Goal: Task Accomplishment & Management: Use online tool/utility

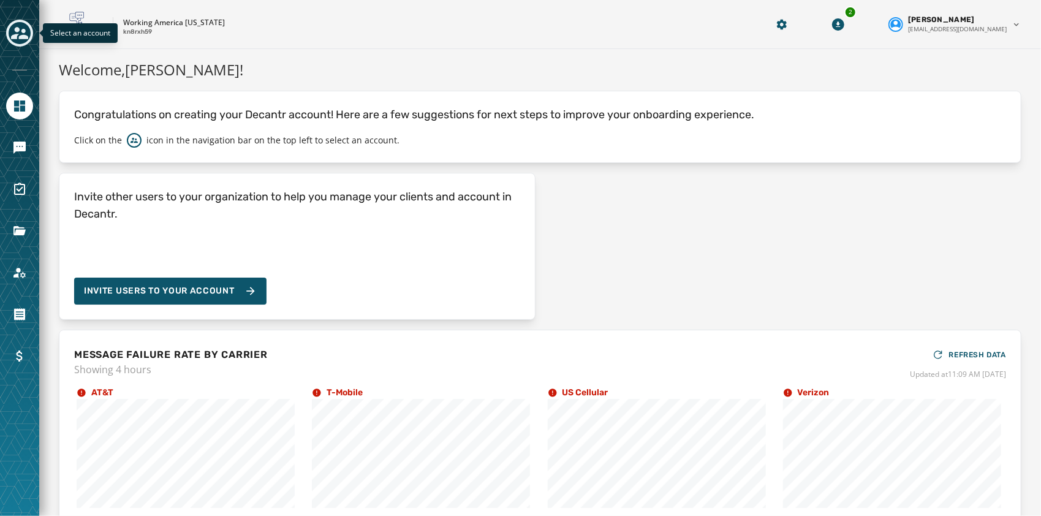
click at [12, 26] on icon "Toggle account select drawer" at bounding box center [19, 33] width 17 height 17
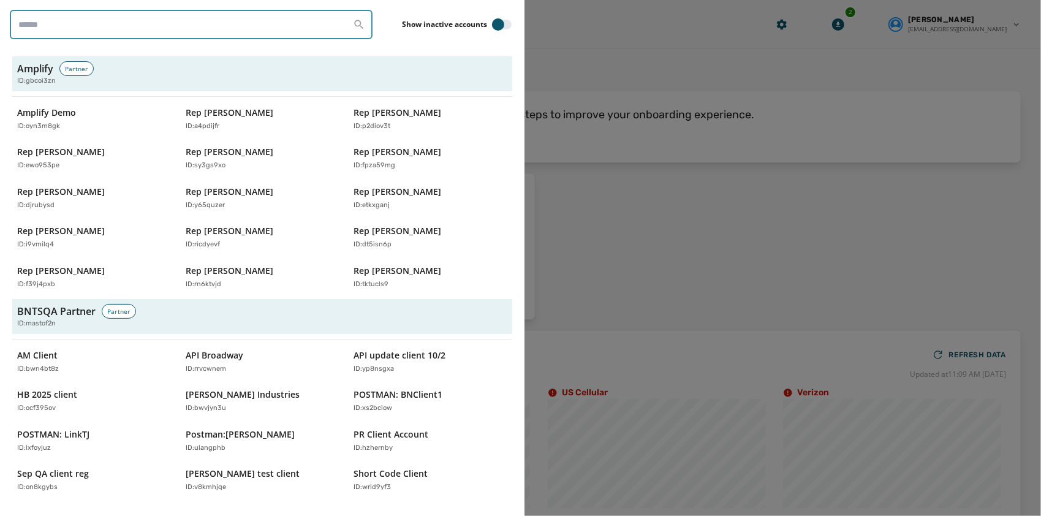
click at [169, 29] on input "search" at bounding box center [191, 24] width 363 height 29
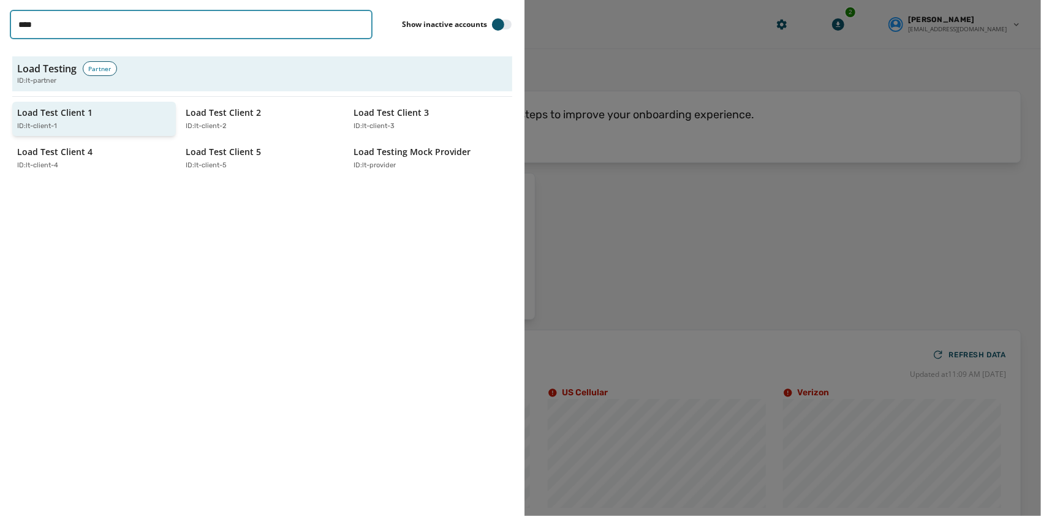
type input "****"
click at [109, 119] on div "Load Test Client 1 ID: lt-client-1" at bounding box center [88, 119] width 142 height 25
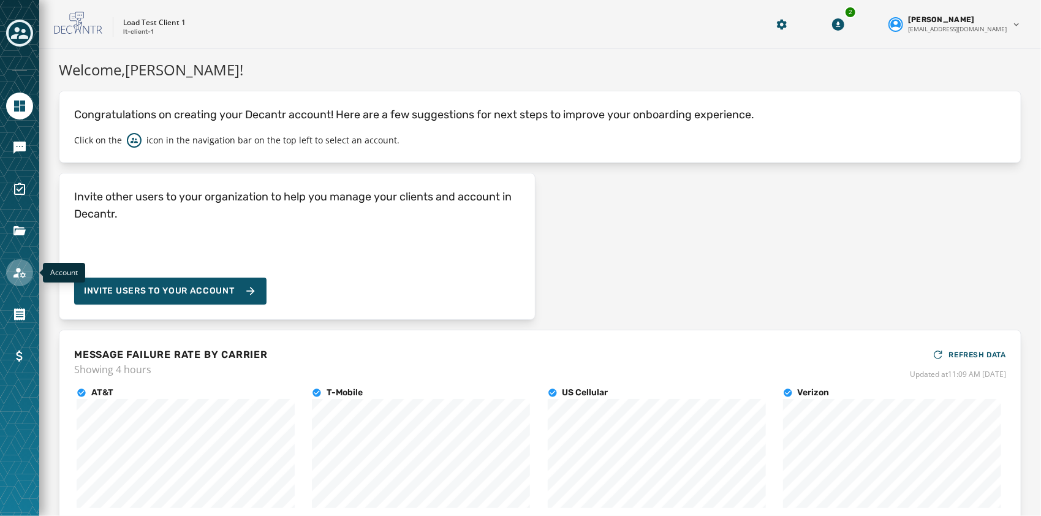
click at [18, 278] on icon "Navigate to Account" at bounding box center [19, 272] width 15 height 15
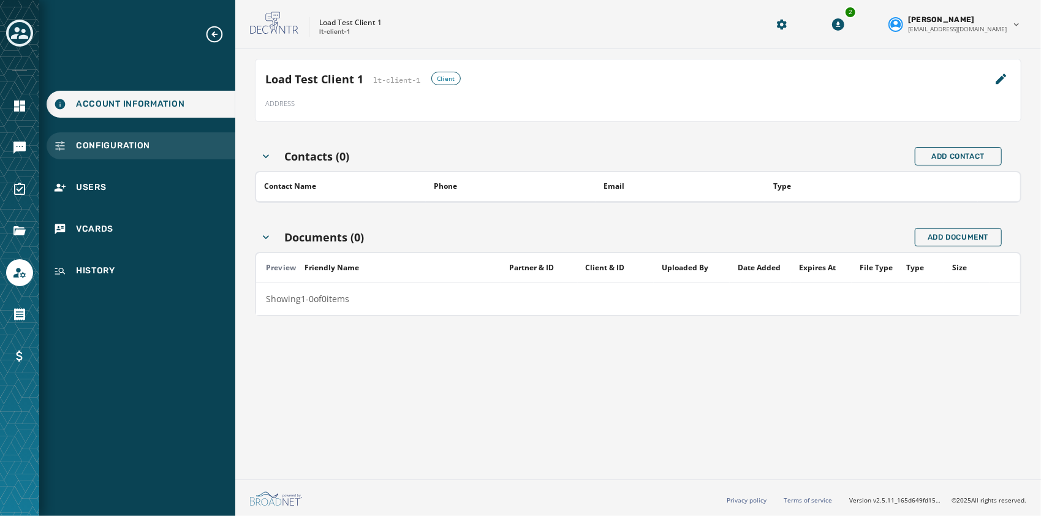
click at [123, 144] on span "Configuration" at bounding box center [113, 146] width 74 height 12
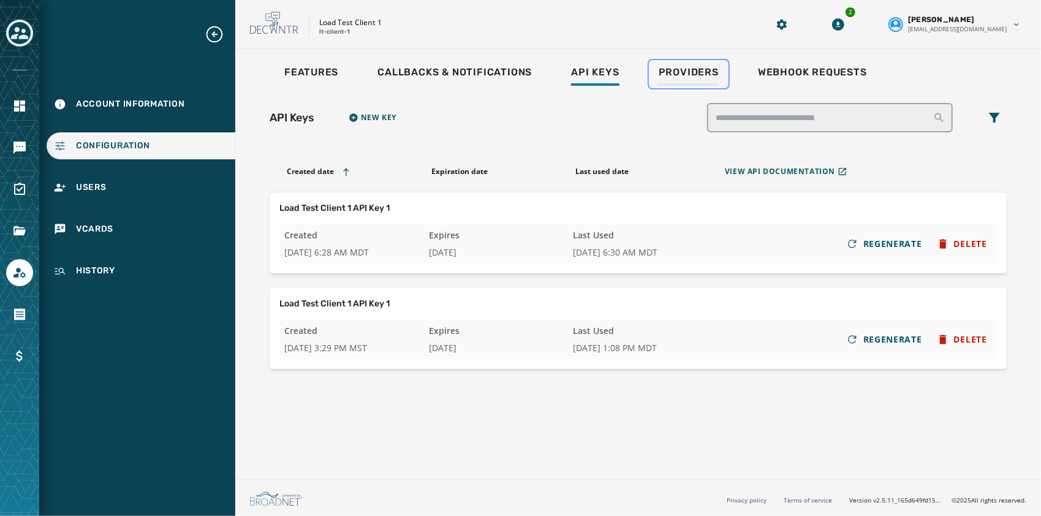
click at [708, 69] on span "Providers" at bounding box center [689, 72] width 60 height 12
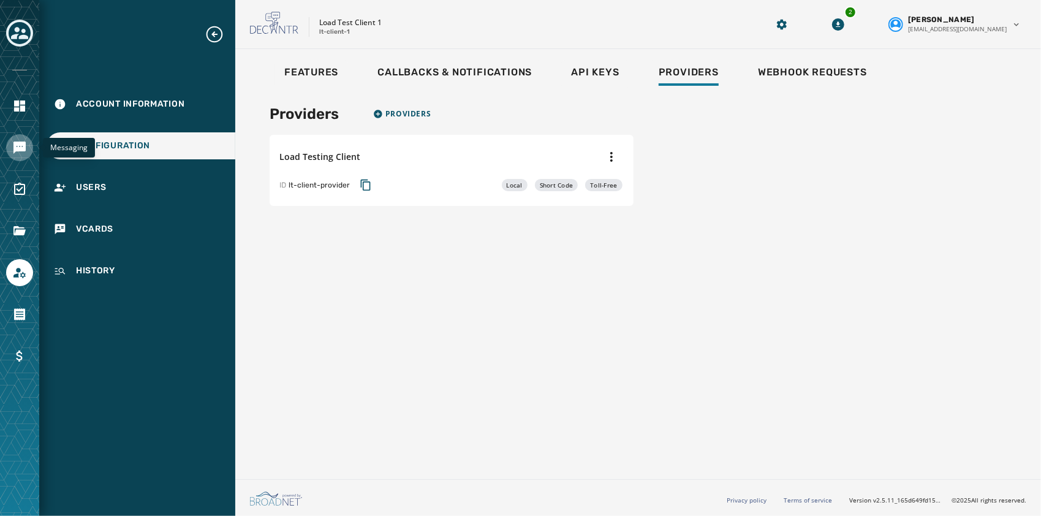
click at [20, 143] on icon "Navigate to Messaging" at bounding box center [19, 148] width 12 height 12
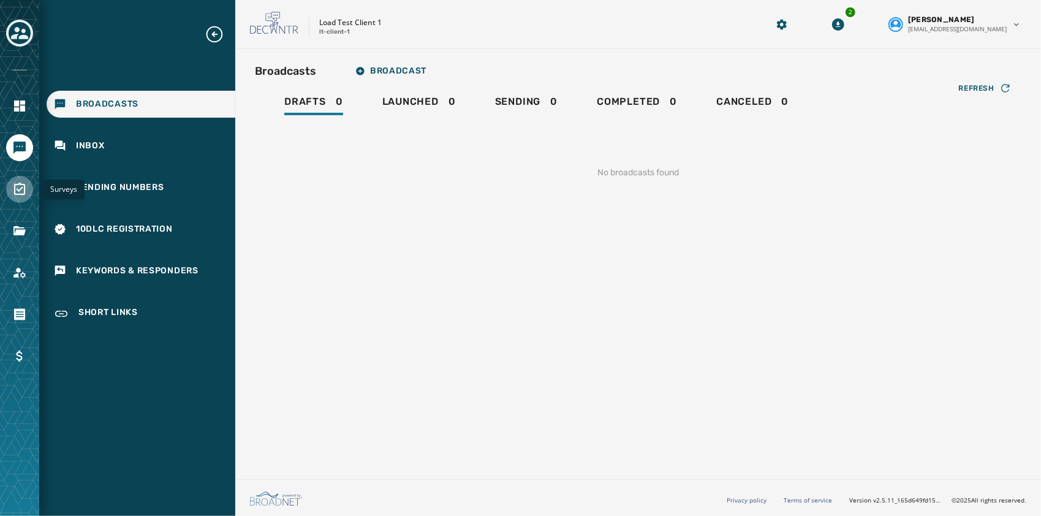
click at [22, 192] on icon "Navigate to Surveys" at bounding box center [19, 189] width 15 height 15
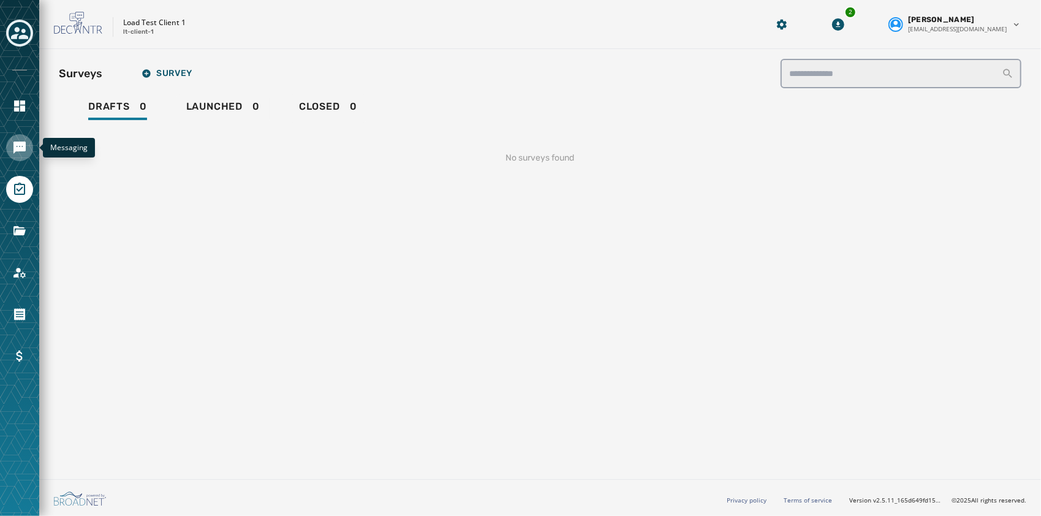
click at [21, 153] on icon "Navigate to Messaging" at bounding box center [19, 147] width 15 height 15
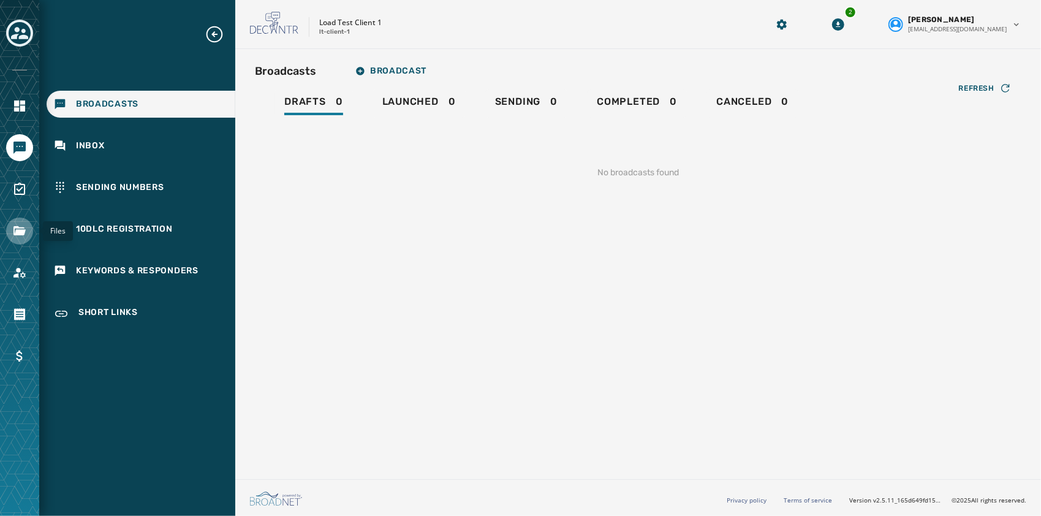
click at [18, 227] on icon "Navigate to Files" at bounding box center [19, 230] width 12 height 9
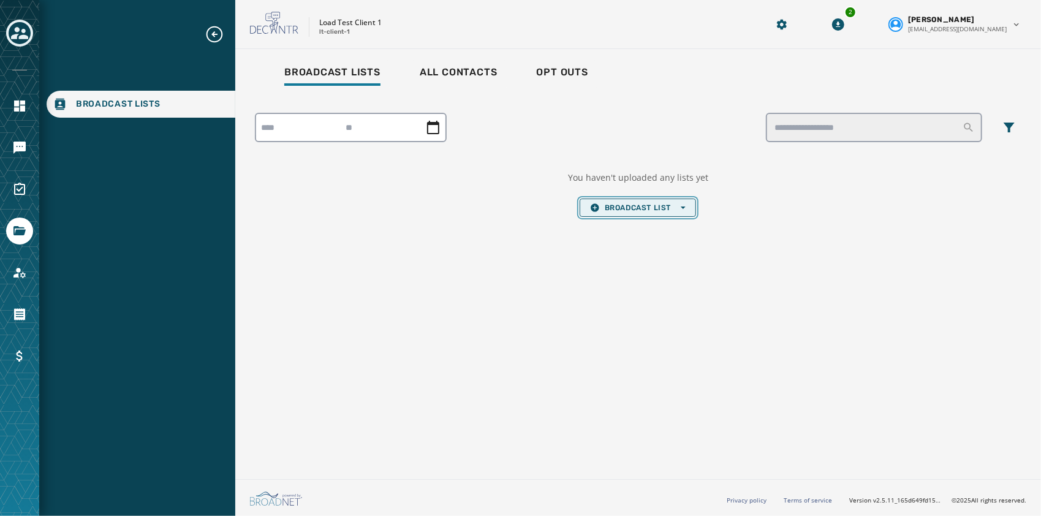
click at [672, 207] on span "Broadcast List Open options" at bounding box center [638, 208] width 96 height 10
click at [648, 221] on span "Upload List" at bounding box center [638, 226] width 96 height 10
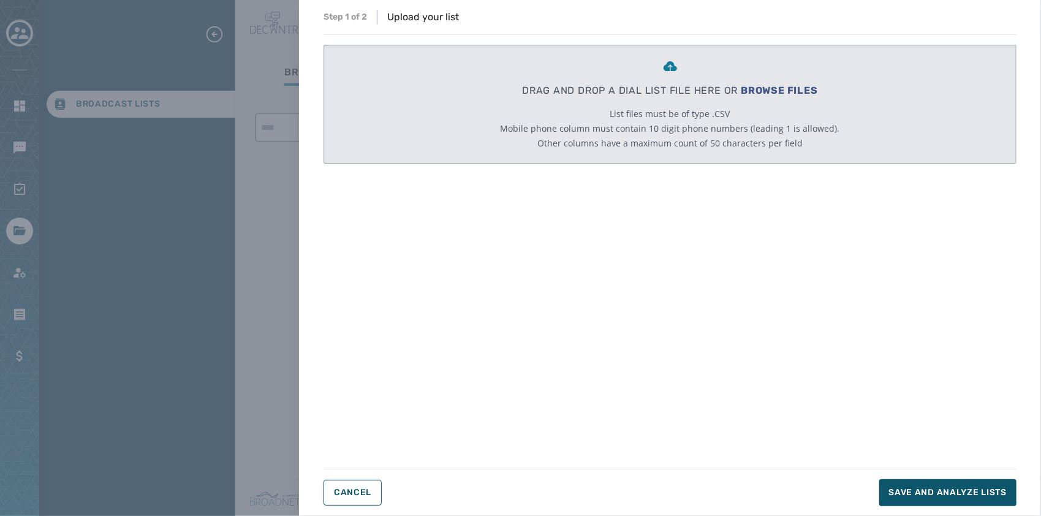
click at [615, 88] on p "DRAG AND DROP A DIAL LIST FILE HERE OR BROWSE FILES" at bounding box center [670, 90] width 296 height 15
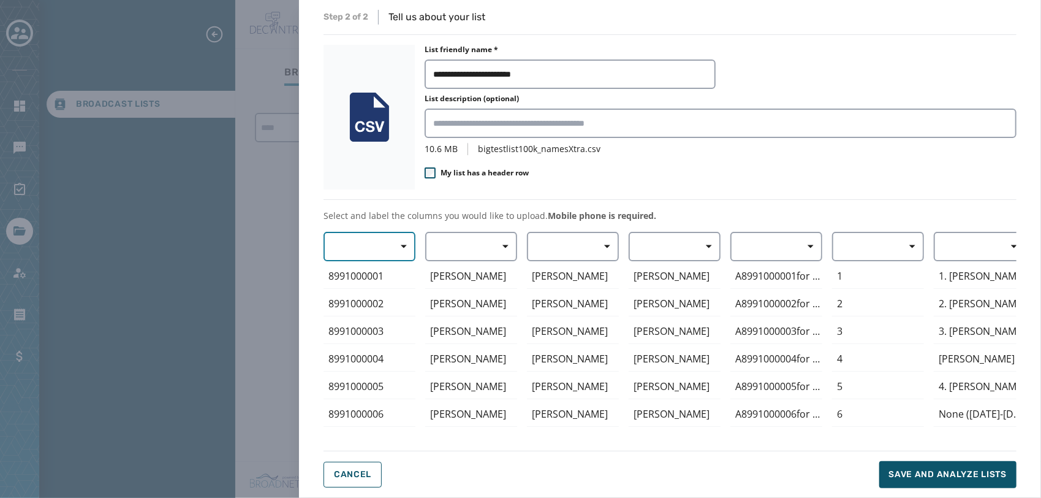
click at [384, 243] on button "button" at bounding box center [370, 246] width 92 height 29
click at [377, 278] on span "Mobile Phone" at bounding box center [366, 274] width 56 height 12
click at [503, 248] on icon "button" at bounding box center [506, 246] width 6 height 6
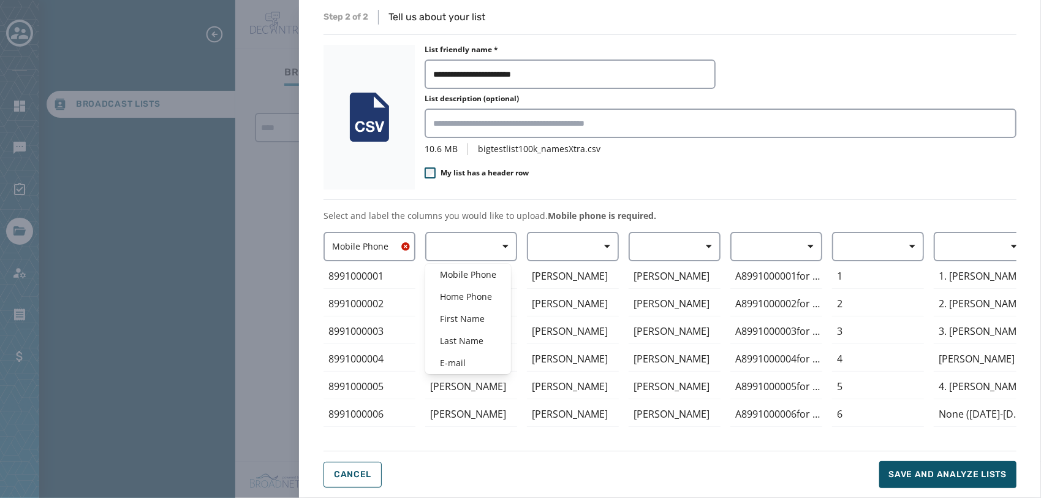
click at [588, 245] on div "Mobile Phone 8991000001 8991000002 8991000003 8991000004 8991000005 8991000006 …" at bounding box center [670, 333] width 693 height 203
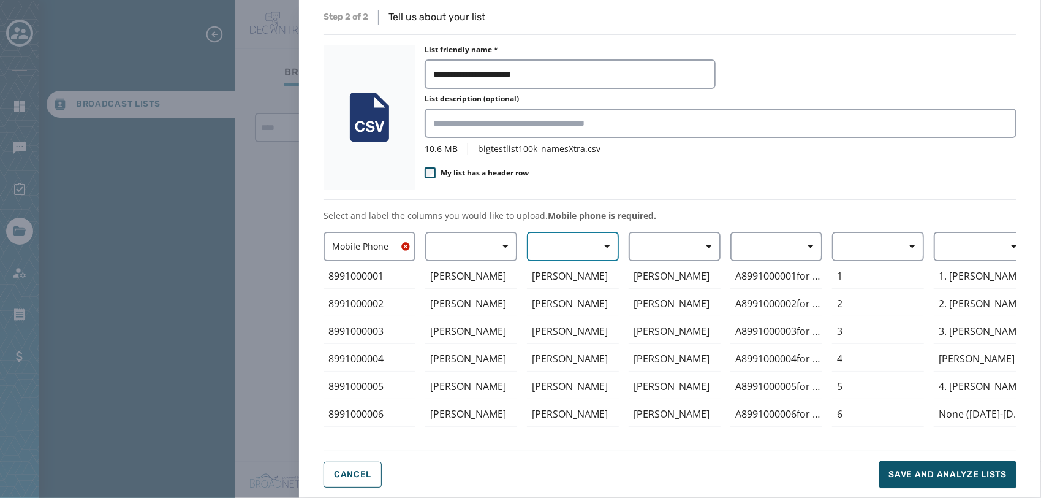
click at [590, 245] on span "button" at bounding box center [602, 246] width 29 height 25
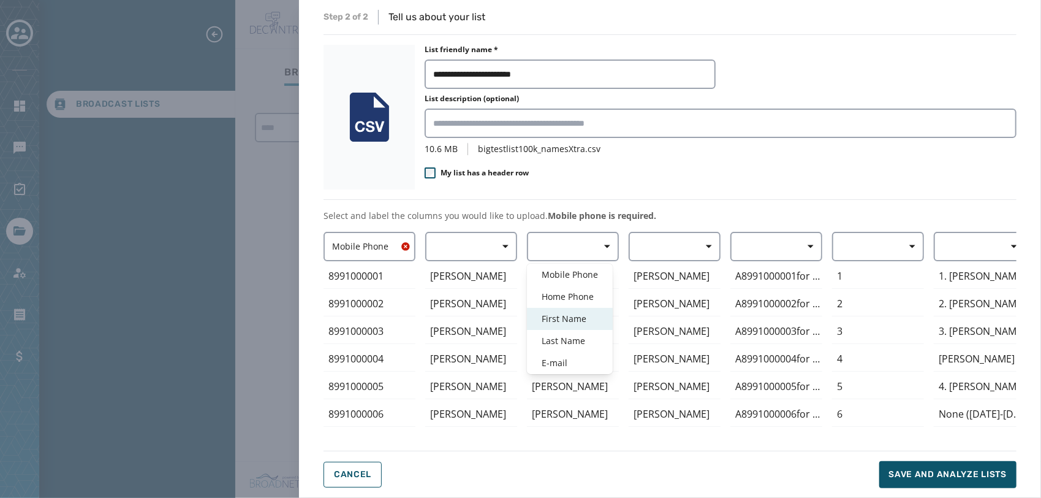
click at [580, 314] on span "First Name" at bounding box center [570, 319] width 56 height 12
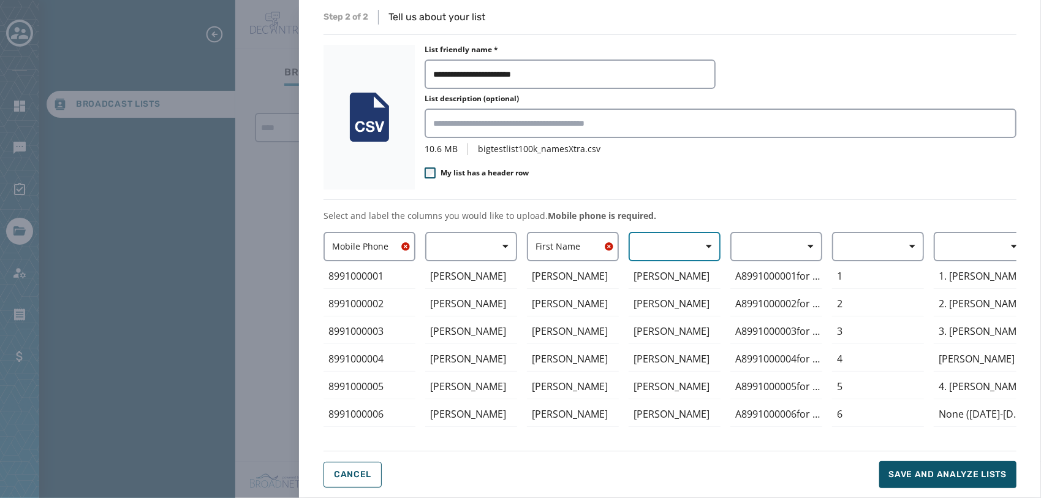
click at [677, 243] on button "button" at bounding box center [675, 246] width 92 height 29
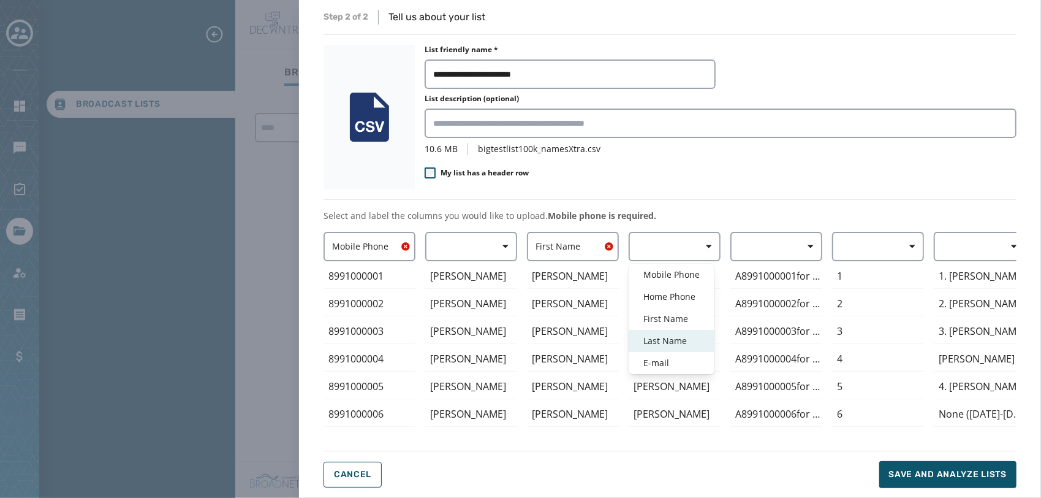
click at [675, 347] on div "Last Name" at bounding box center [672, 341] width 86 height 22
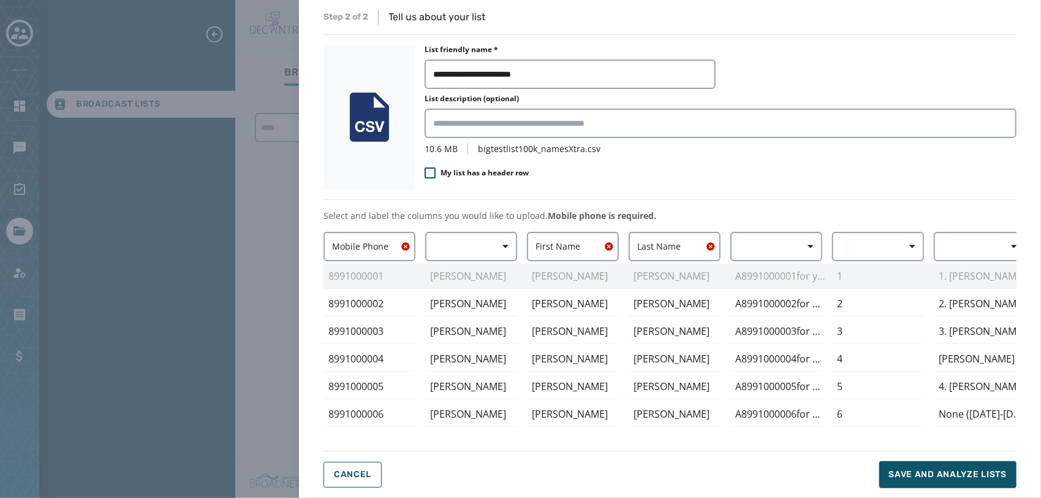
click at [432, 173] on icon at bounding box center [430, 172] width 11 height 11
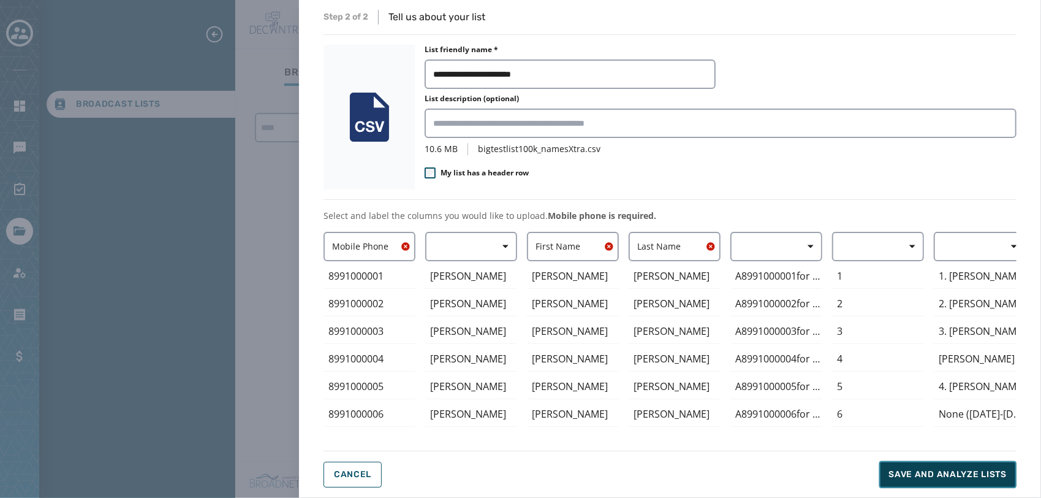
click at [907, 471] on span "Save and analyze lists" at bounding box center [948, 474] width 118 height 12
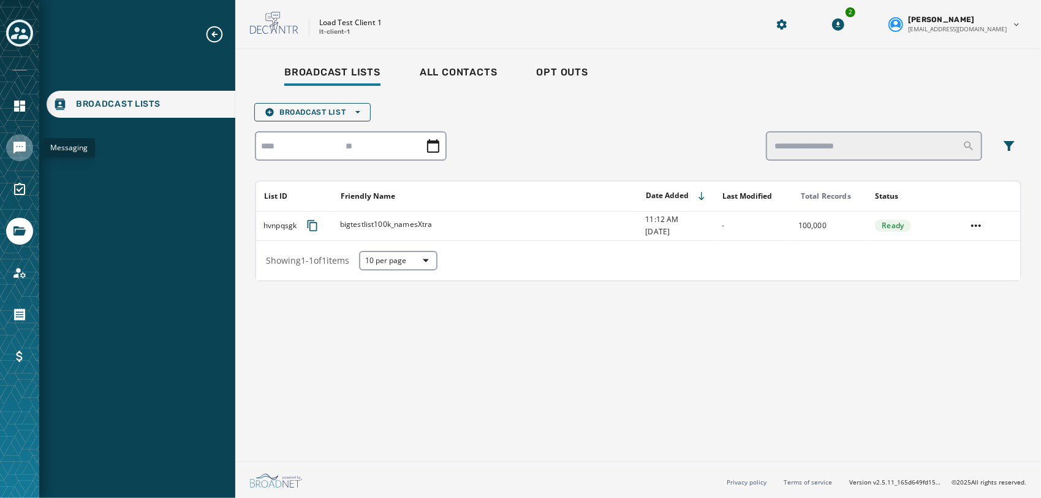
click at [18, 155] on link "Navigate to Messaging" at bounding box center [19, 147] width 27 height 27
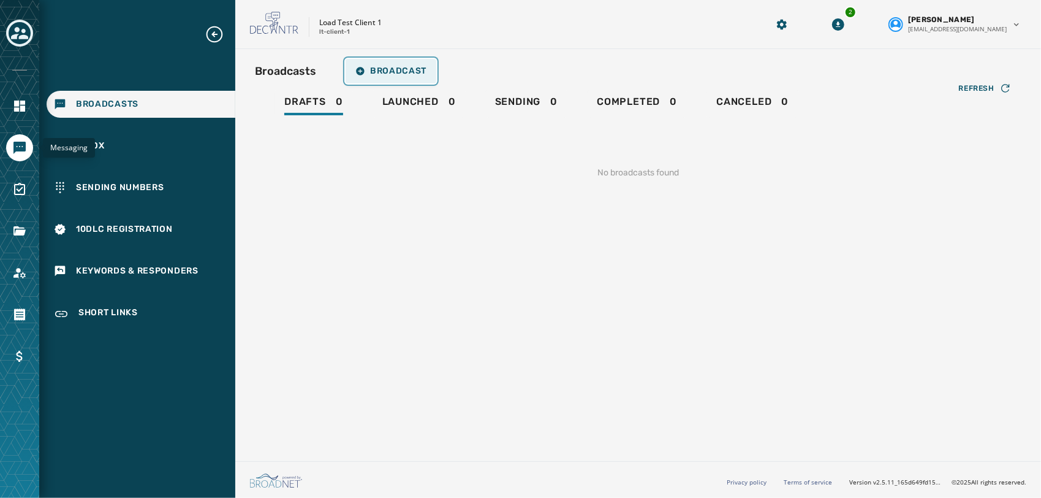
click at [403, 74] on span "Broadcast" at bounding box center [390, 71] width 71 height 10
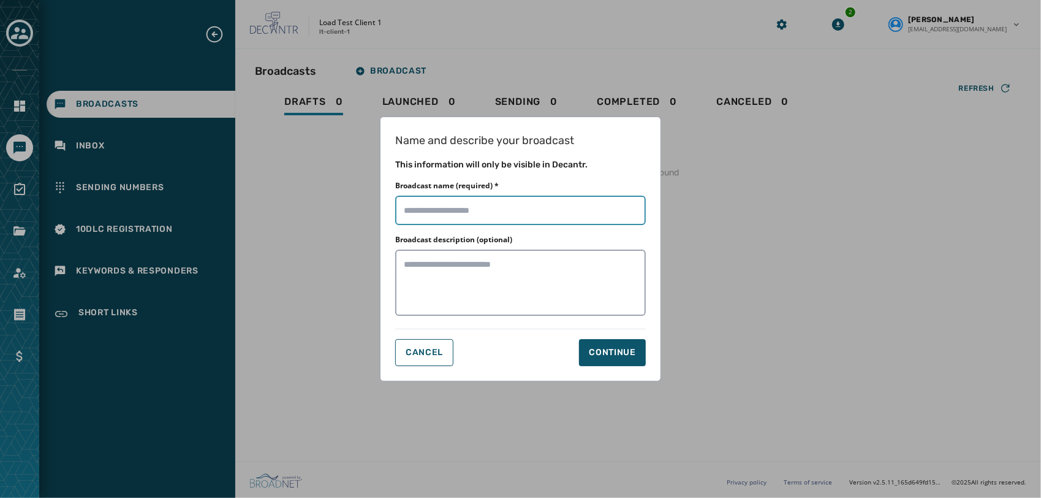
click at [564, 211] on input "Broadcast name (required) *" at bounding box center [520, 209] width 251 height 29
type input "******"
click at [548, 365] on div "Cancel Continue" at bounding box center [520, 352] width 251 height 27
click at [600, 351] on div "Continue" at bounding box center [612, 352] width 47 height 12
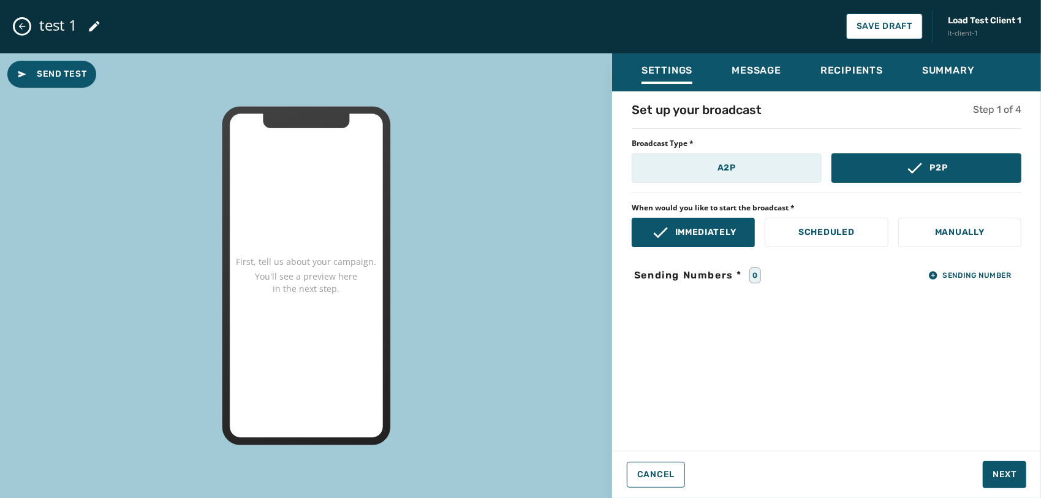
click at [720, 169] on p "A2P" at bounding box center [727, 168] width 18 height 12
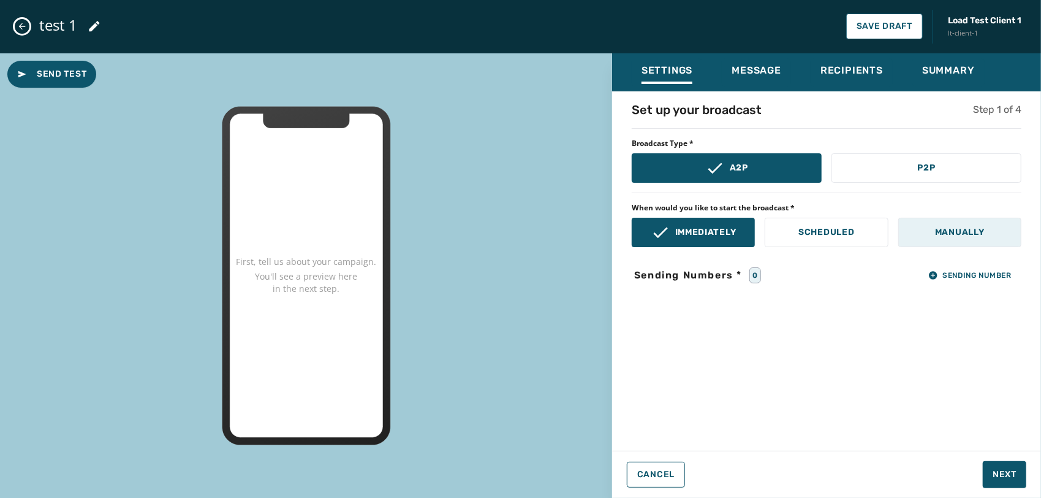
click at [955, 231] on p "Manually" at bounding box center [960, 232] width 50 height 12
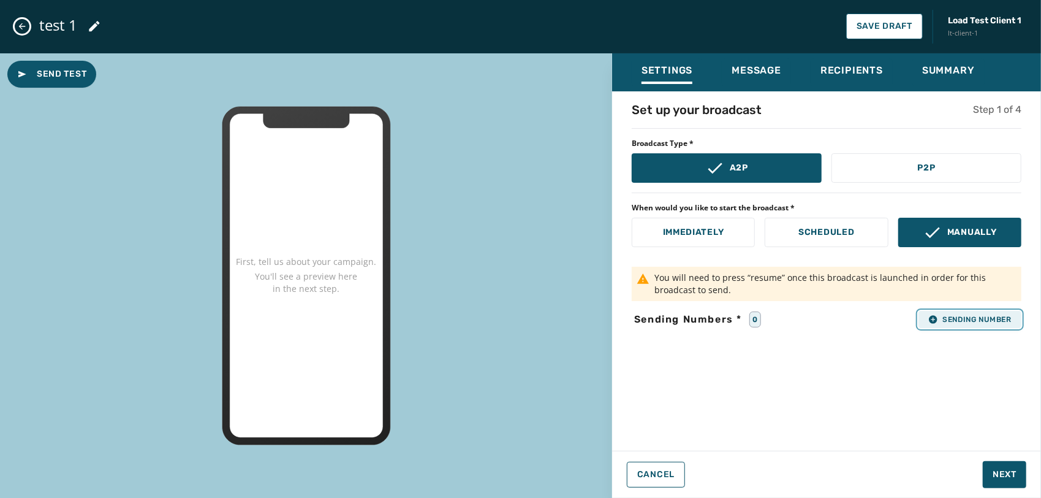
click at [956, 324] on button "Sending Number" at bounding box center [970, 319] width 103 height 17
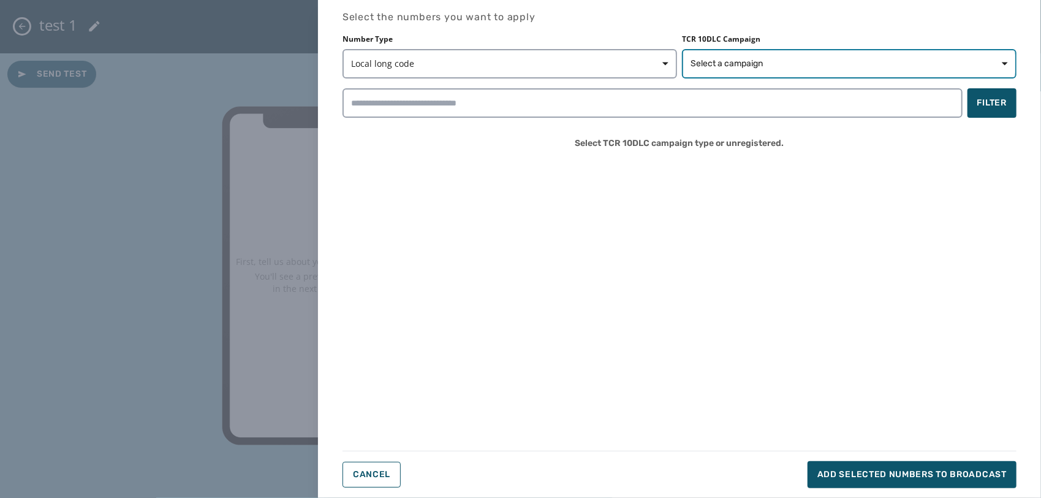
click at [732, 54] on button "Select a campaign" at bounding box center [849, 63] width 335 height 29
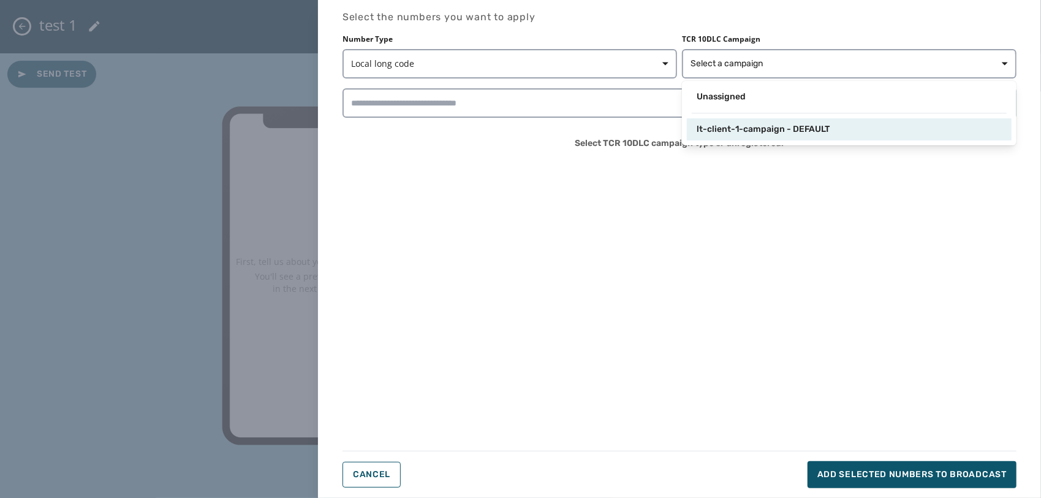
click at [718, 131] on span "lt-client-1-campaign - DEFAULT" at bounding box center [763, 129] width 133 height 12
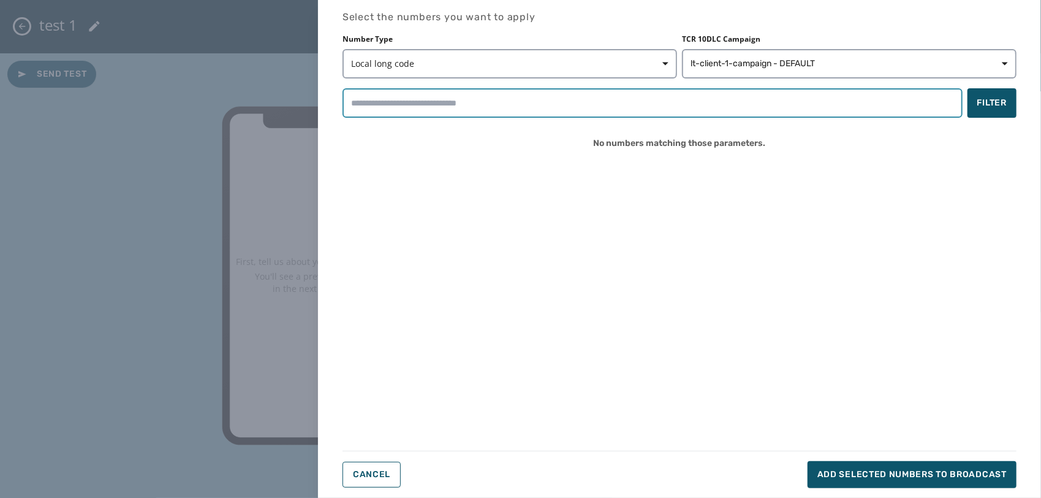
click at [602, 108] on input "search" at bounding box center [653, 102] width 620 height 29
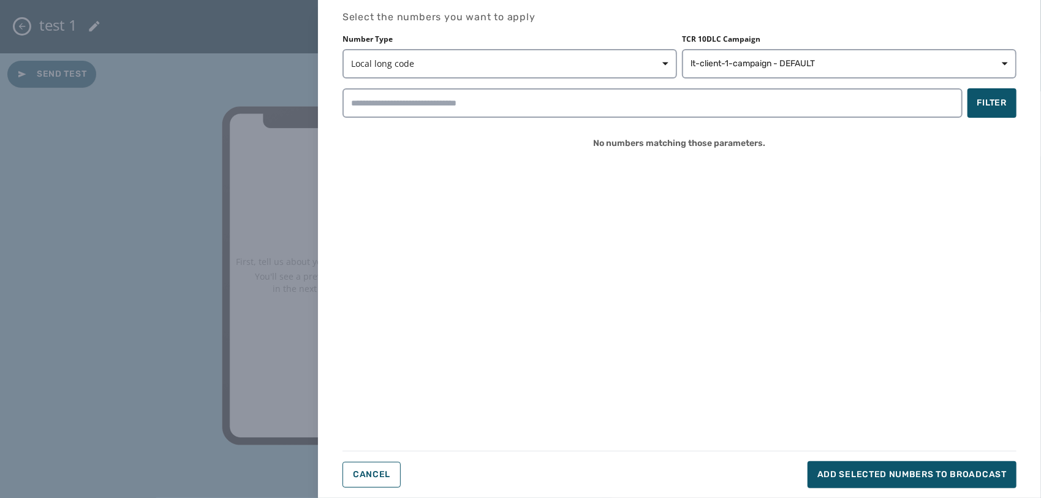
click at [721, 167] on div "Select the numbers you want to apply Number Type Local long code TCR 10DLC Camp…" at bounding box center [680, 249] width 674 height 478
click at [364, 473] on span "Cancel" at bounding box center [371, 474] width 37 height 10
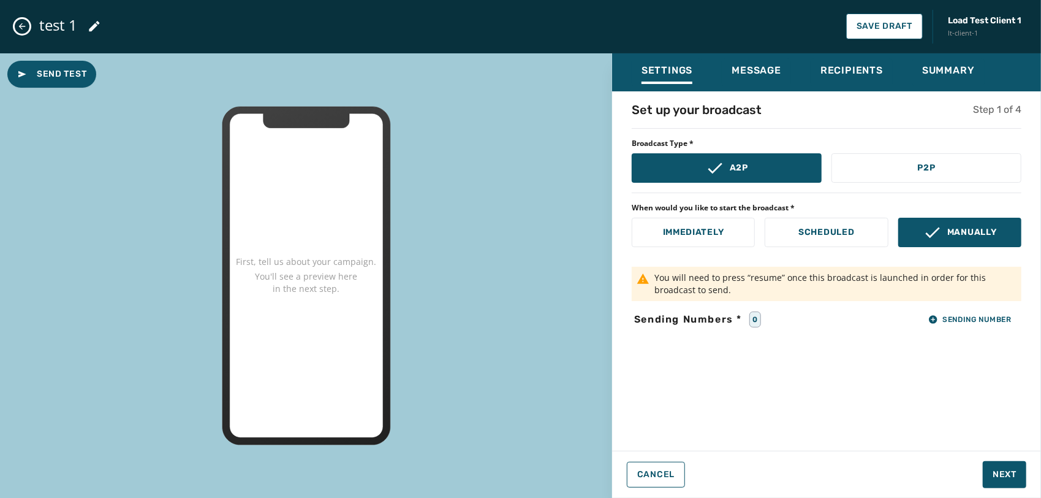
click at [34, 29] on div "test 1 Save Draft Load Test Client 1 lt-client-1" at bounding box center [520, 26] width 1041 height 53
click at [21, 25] on icon "Close admin drawer" at bounding box center [22, 26] width 10 height 10
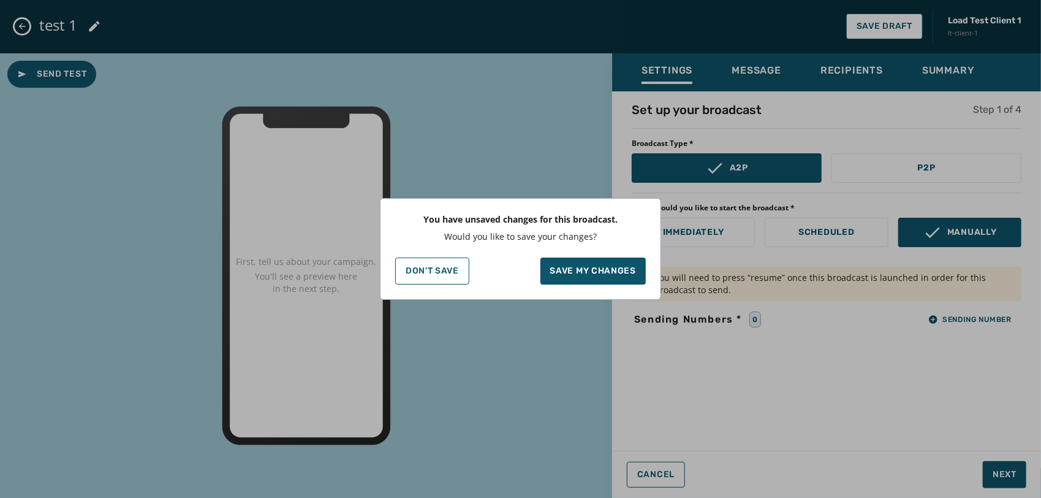
click at [585, 224] on p "You have unsaved changes for this broadcast." at bounding box center [520, 219] width 194 height 12
click at [441, 266] on p "Don't Save" at bounding box center [432, 271] width 53 height 10
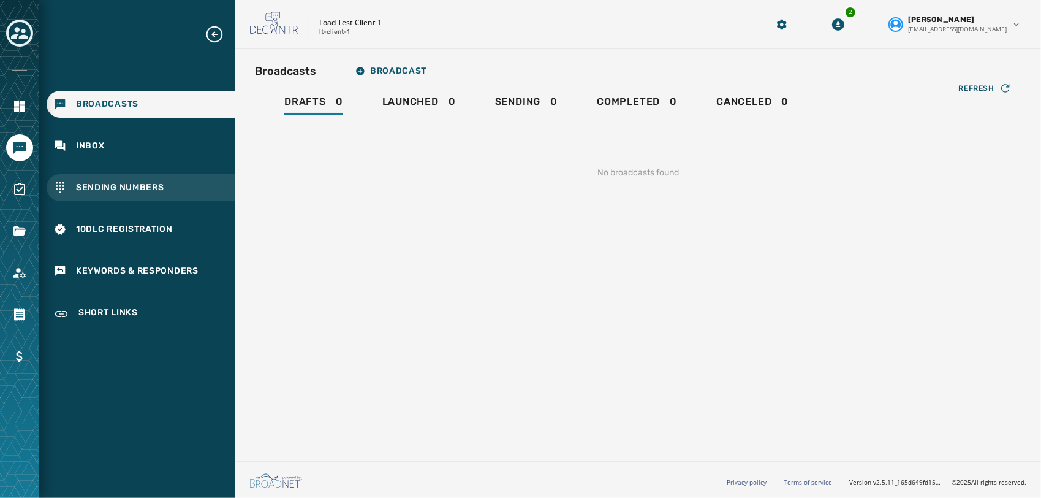
click at [161, 188] on span "Sending Numbers" at bounding box center [120, 187] width 88 height 12
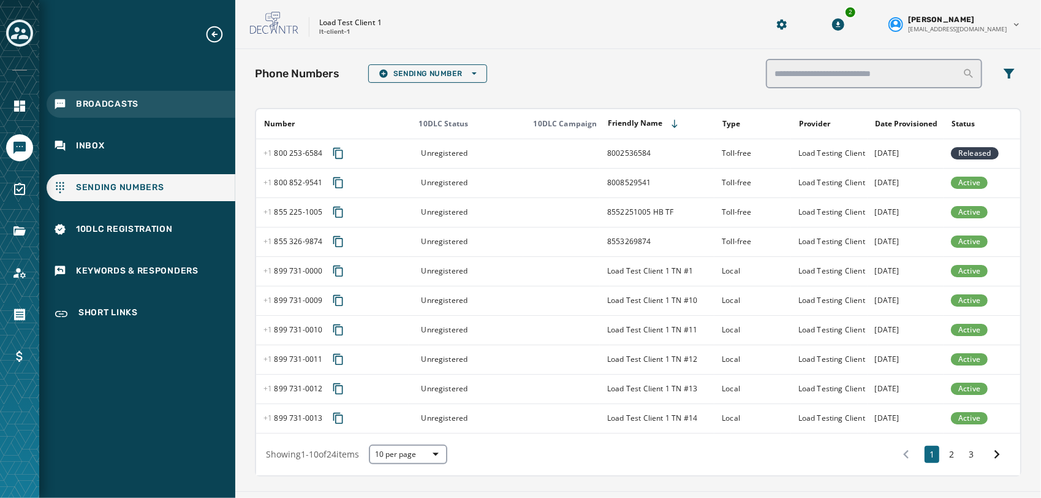
click at [120, 102] on span "Broadcasts" at bounding box center [107, 104] width 63 height 12
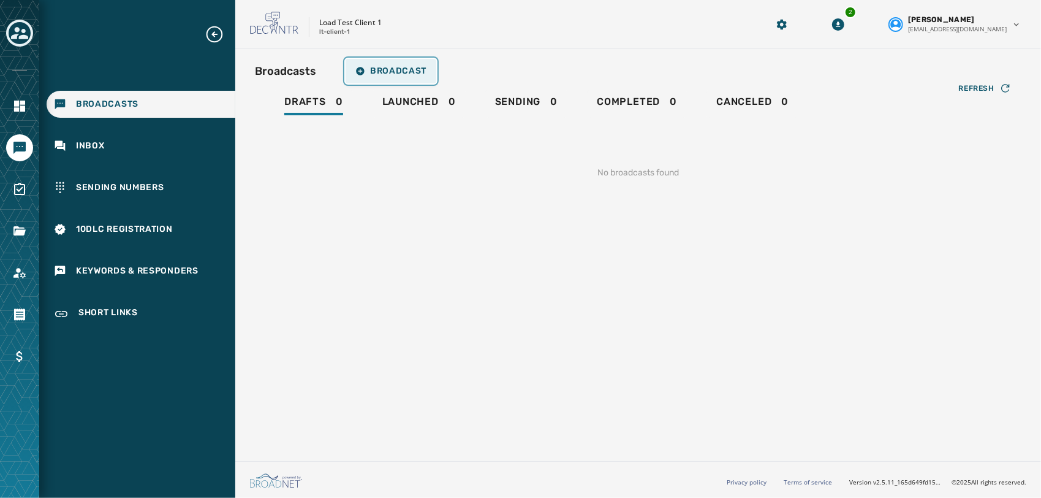
click at [396, 72] on span "Broadcast" at bounding box center [390, 71] width 71 height 10
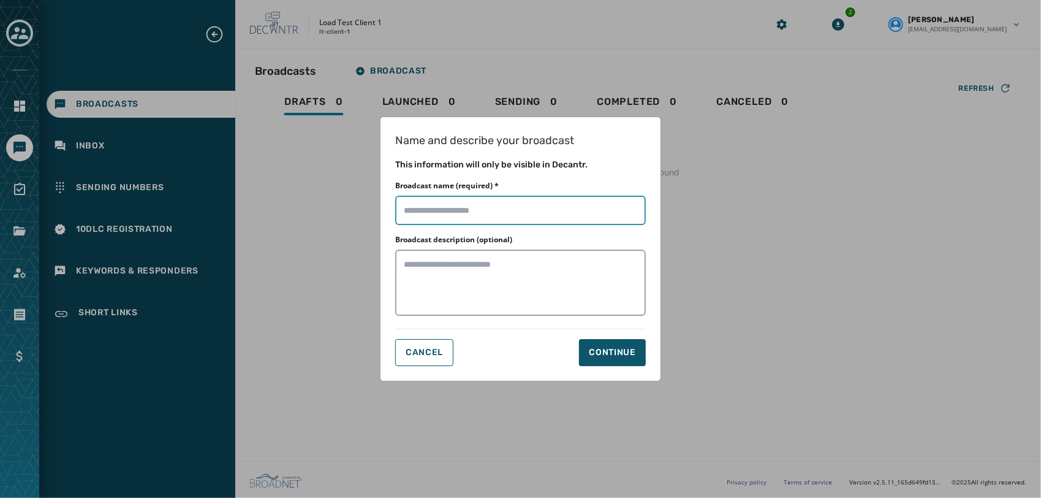
click at [513, 218] on input "Broadcast name (required) *" at bounding box center [520, 209] width 251 height 29
type input "******"
click at [620, 355] on div "Continue" at bounding box center [612, 352] width 47 height 12
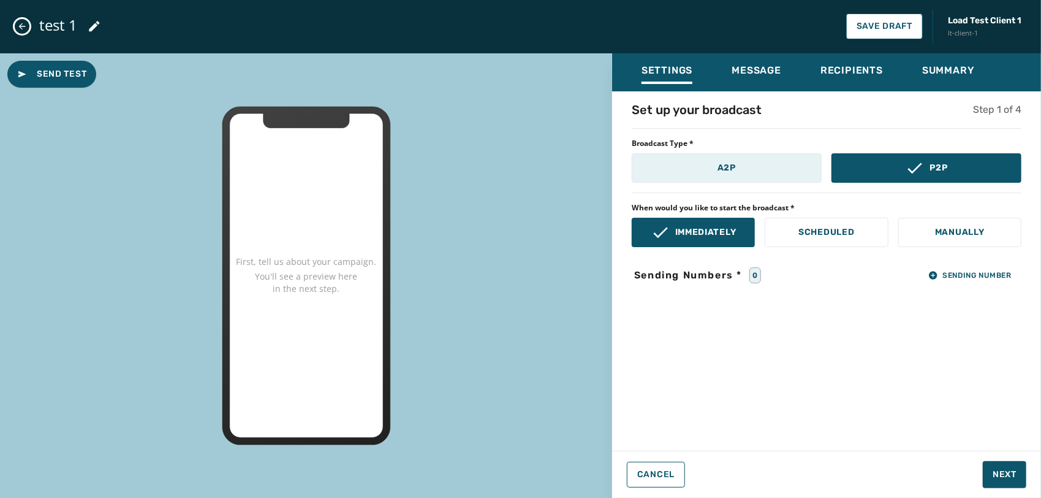
click at [700, 161] on button "A2P" at bounding box center [727, 167] width 190 height 29
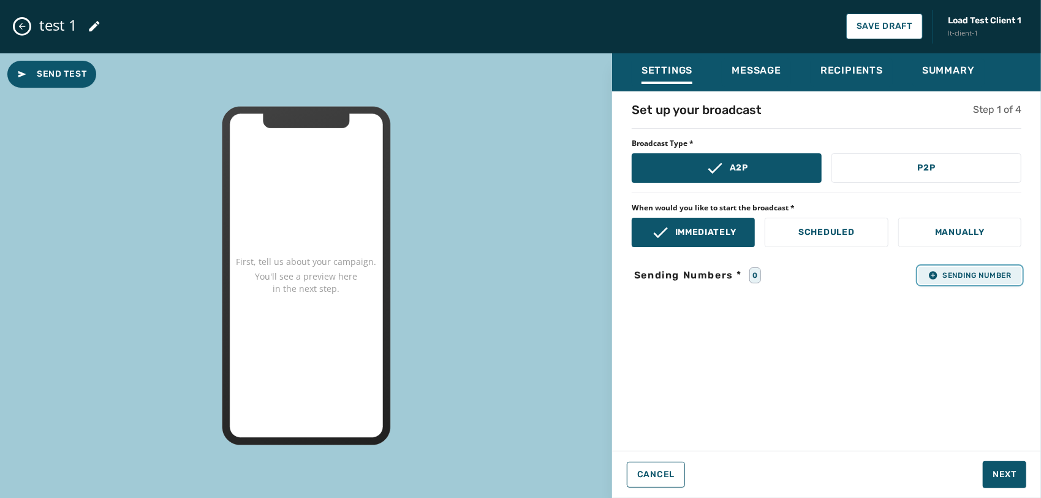
click at [952, 276] on span "Sending Number" at bounding box center [969, 275] width 83 height 10
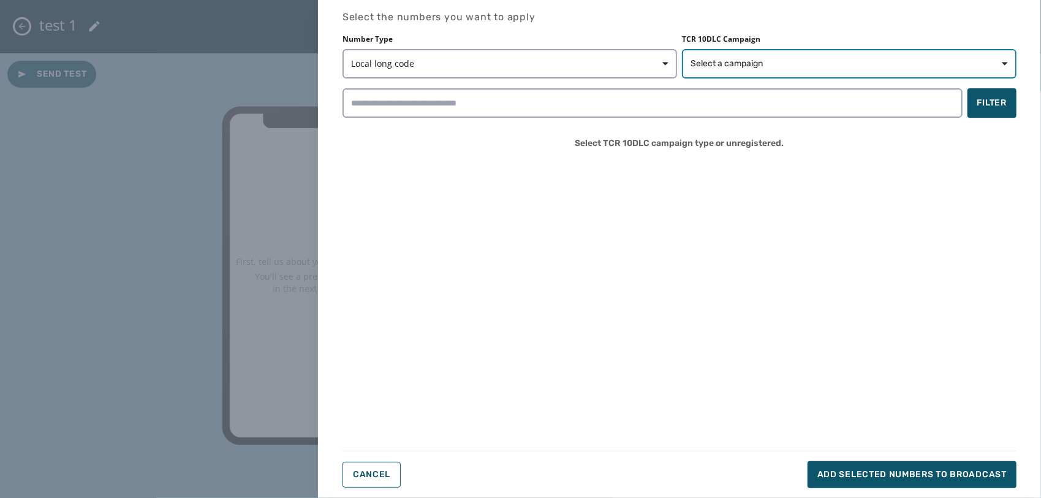
click at [708, 63] on span "Select a campaign" at bounding box center [727, 64] width 72 height 12
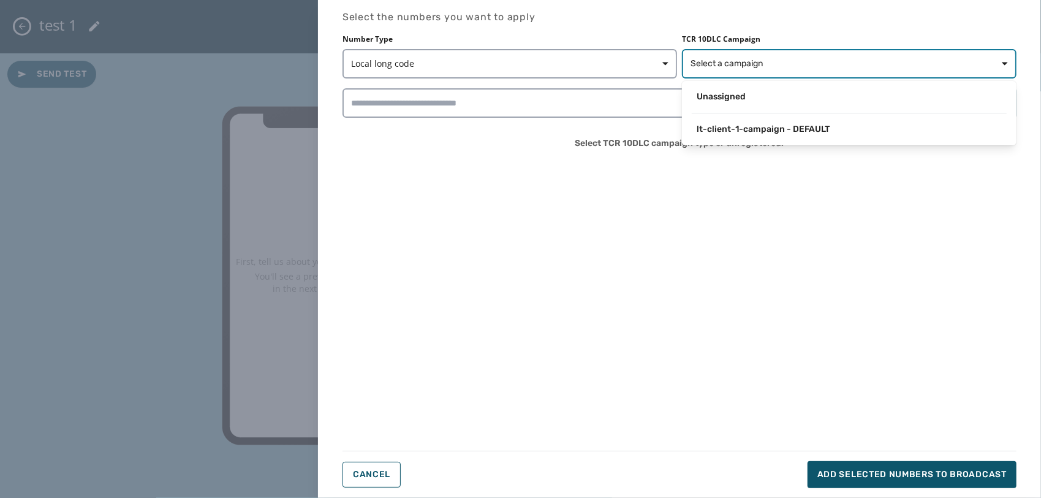
click at [708, 63] on span "Select a campaign" at bounding box center [727, 64] width 72 height 12
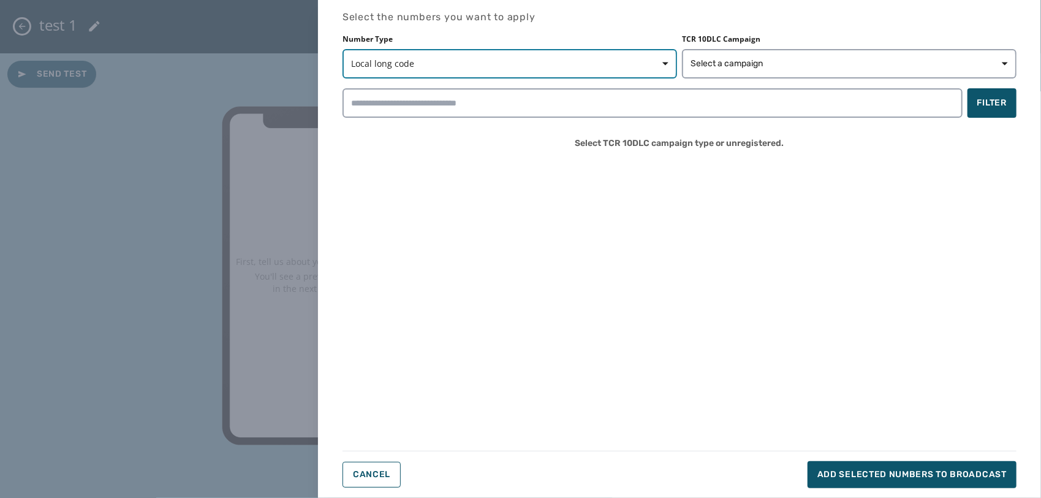
click at [624, 65] on span "Local long code" at bounding box center [509, 64] width 317 height 12
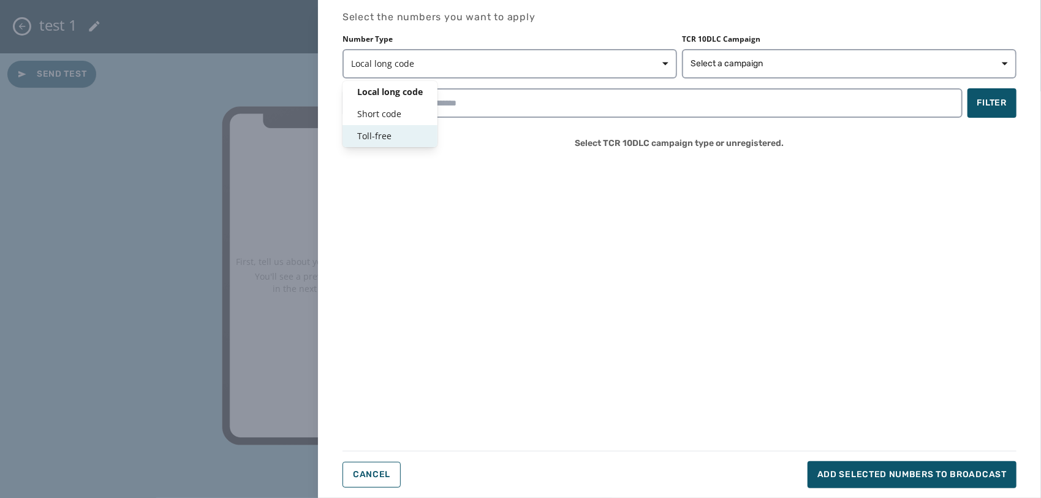
click at [386, 134] on span "Toll-free" at bounding box center [390, 136] width 66 height 12
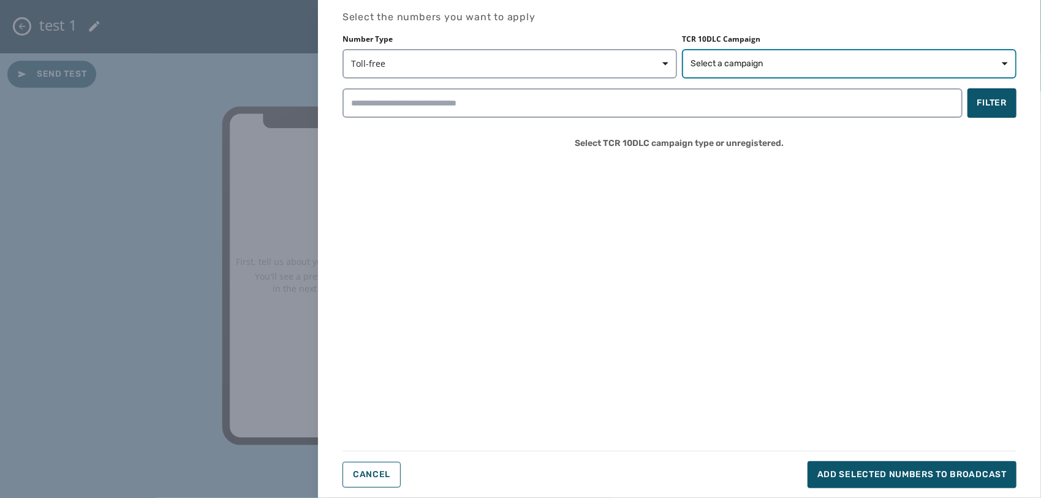
click at [770, 66] on span "Select a campaign" at bounding box center [849, 64] width 317 height 12
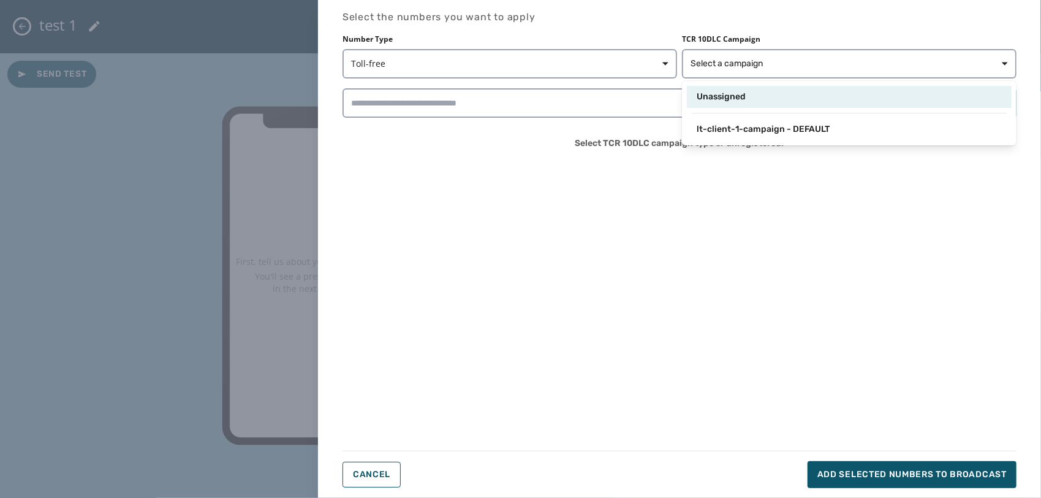
click at [737, 98] on span "Unassigned" at bounding box center [721, 97] width 49 height 12
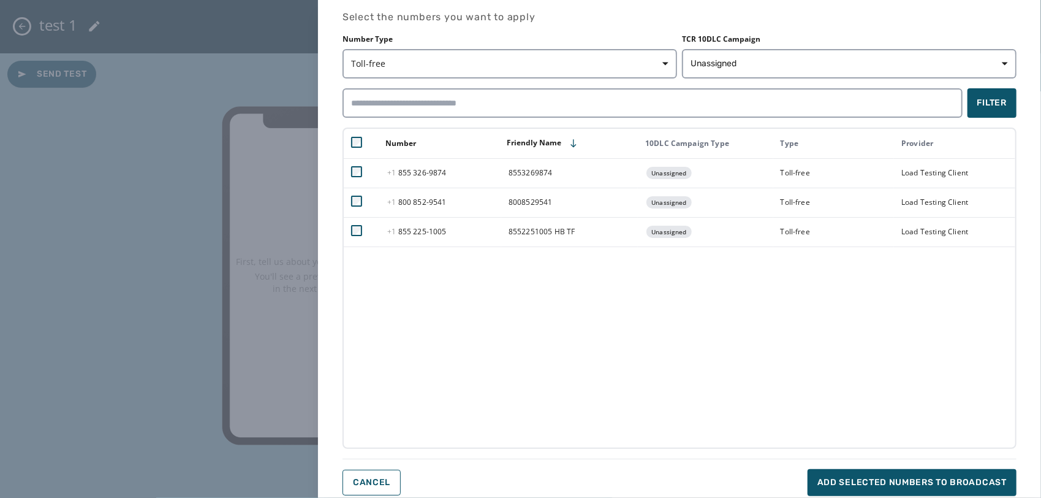
click at [607, 45] on div "Number Type Toll-free" at bounding box center [510, 56] width 335 height 44
click at [528, 77] on button "Toll-free" at bounding box center [510, 63] width 335 height 29
click at [394, 98] on div "Local long code" at bounding box center [389, 92] width 93 height 22
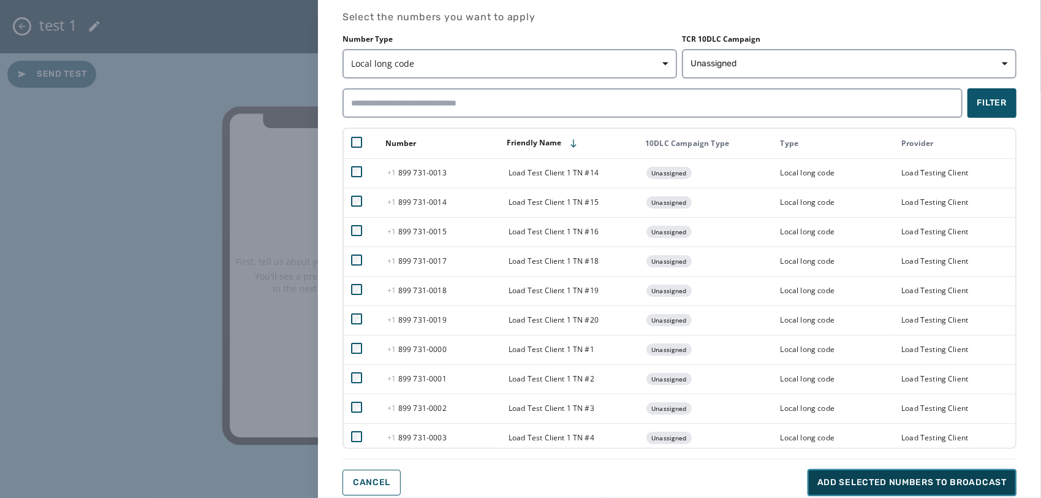
click at [909, 484] on span "Add selected numbers to broadcast" at bounding box center [912, 482] width 189 height 12
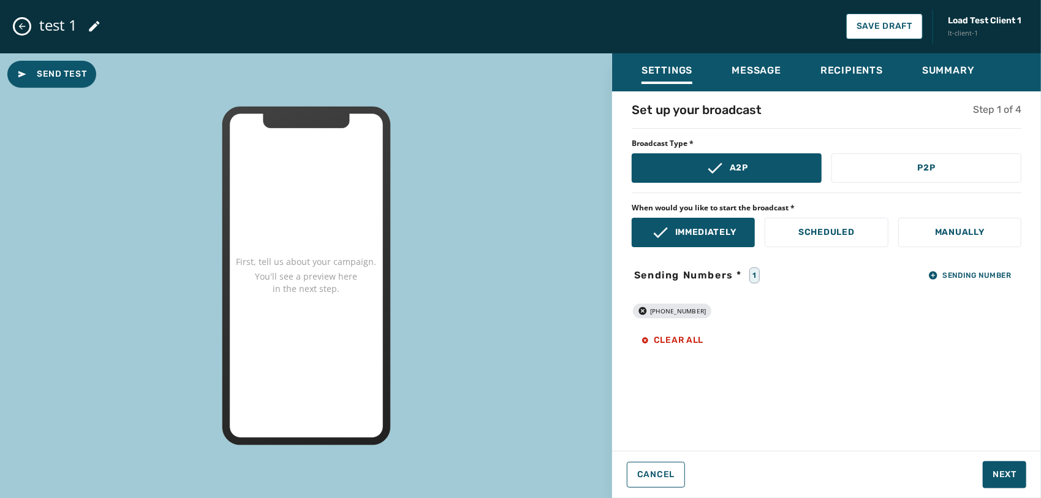
click at [23, 26] on icon "Close admin drawer" at bounding box center [22, 26] width 10 height 10
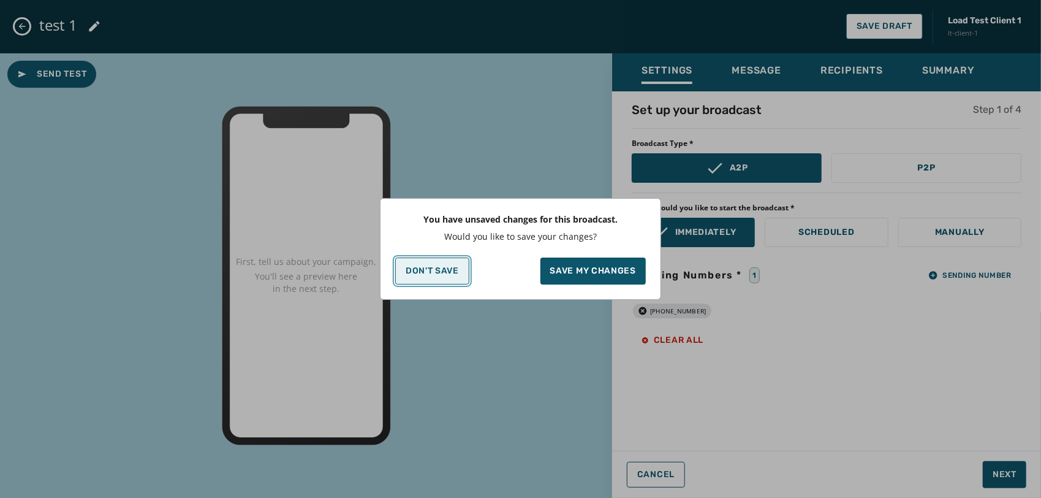
click at [461, 278] on button "Don't Save" at bounding box center [432, 270] width 74 height 27
